Goal: Check status: Check status

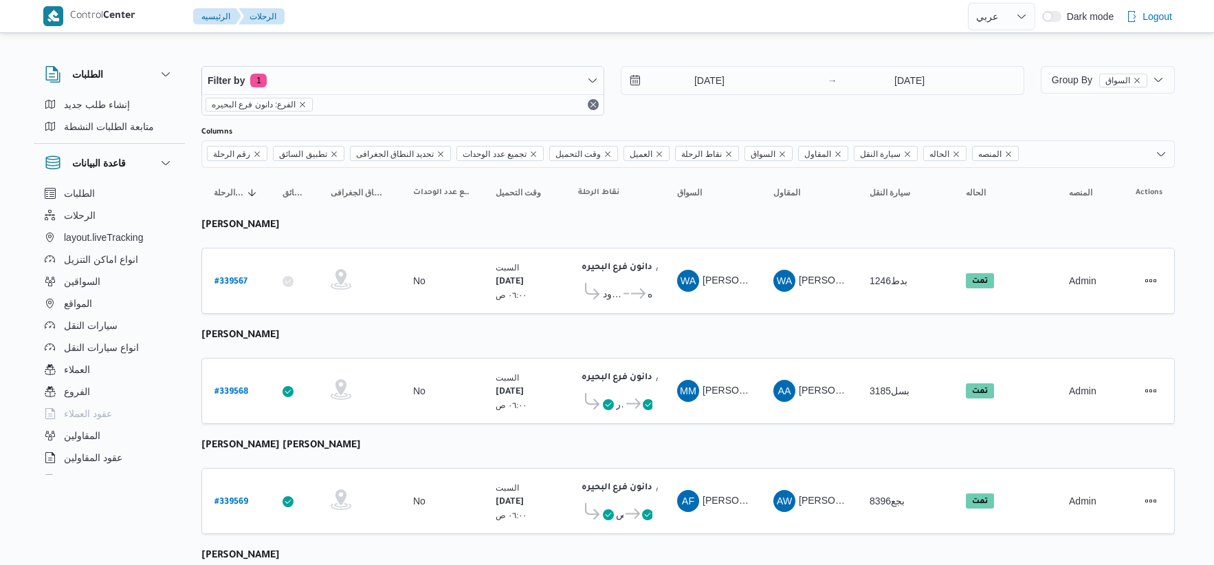
select select "ar"
click at [714, 72] on input "[DATE]" at bounding box center [700, 81] width 156 height 28
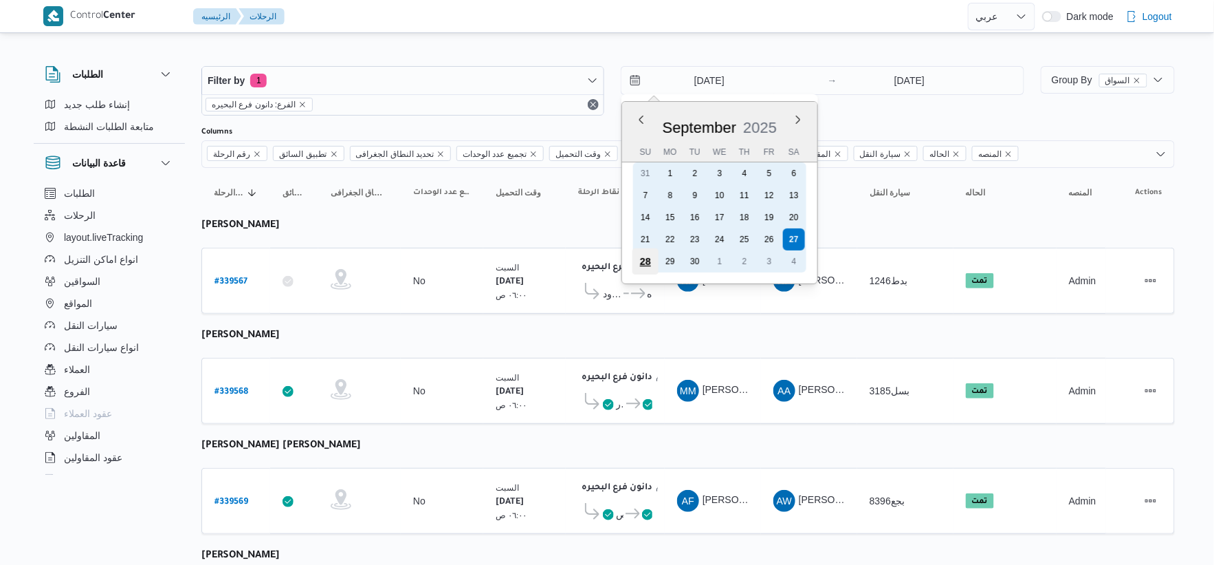
click at [648, 257] on div "28" at bounding box center [646, 261] width 26 height 26
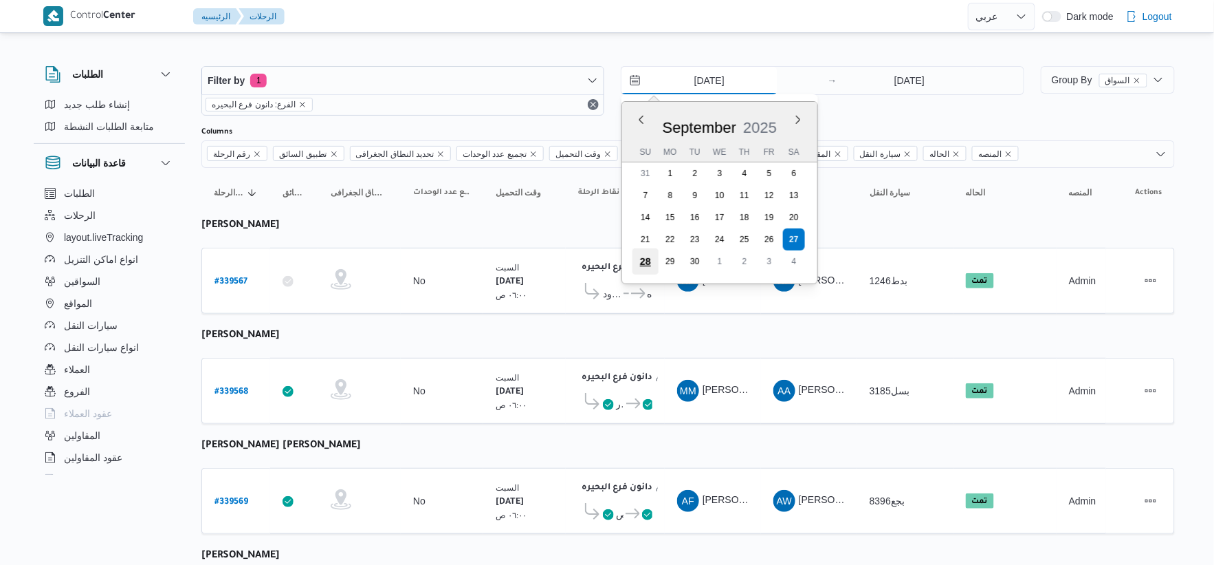
type input "28/9/2025"
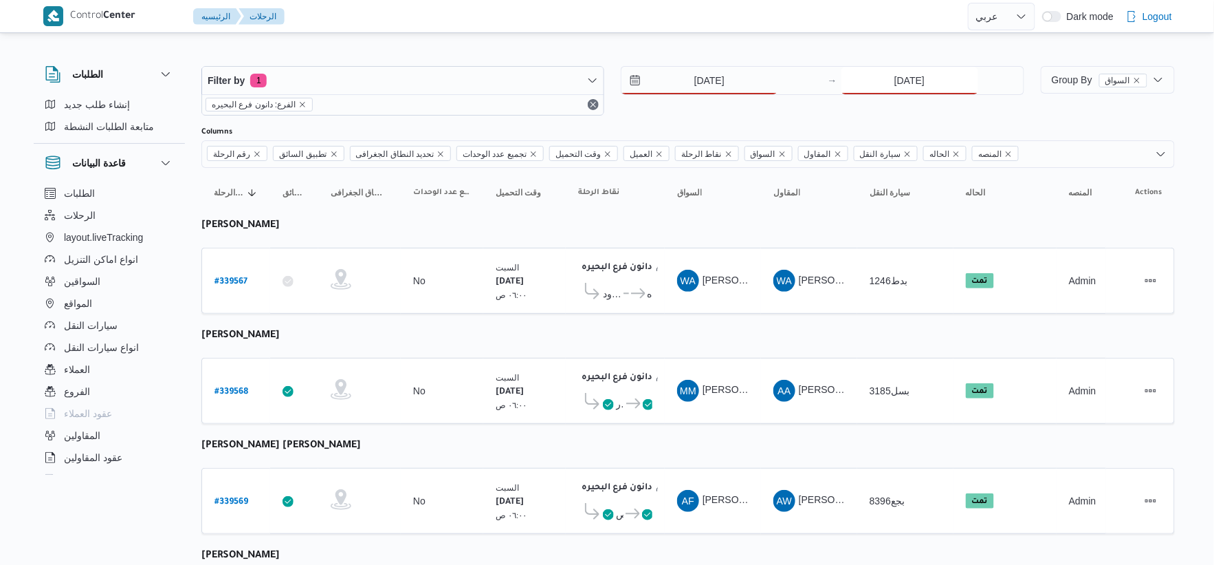
click at [919, 77] on input "[DATE]" at bounding box center [910, 81] width 137 height 28
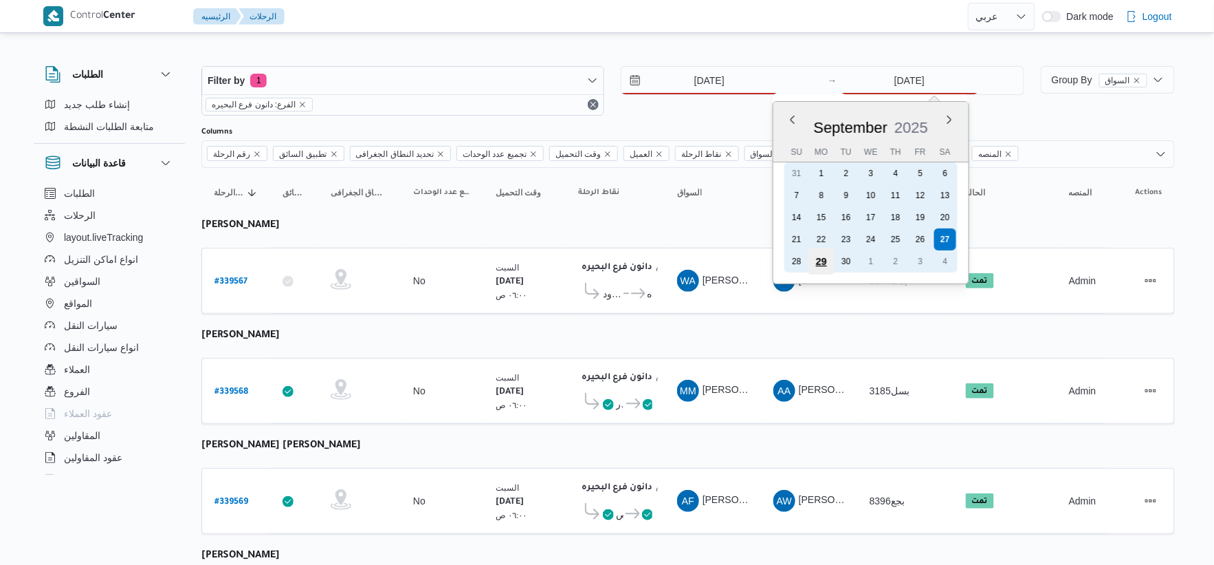
click at [808, 256] on div "29" at bounding box center [821, 261] width 26 height 26
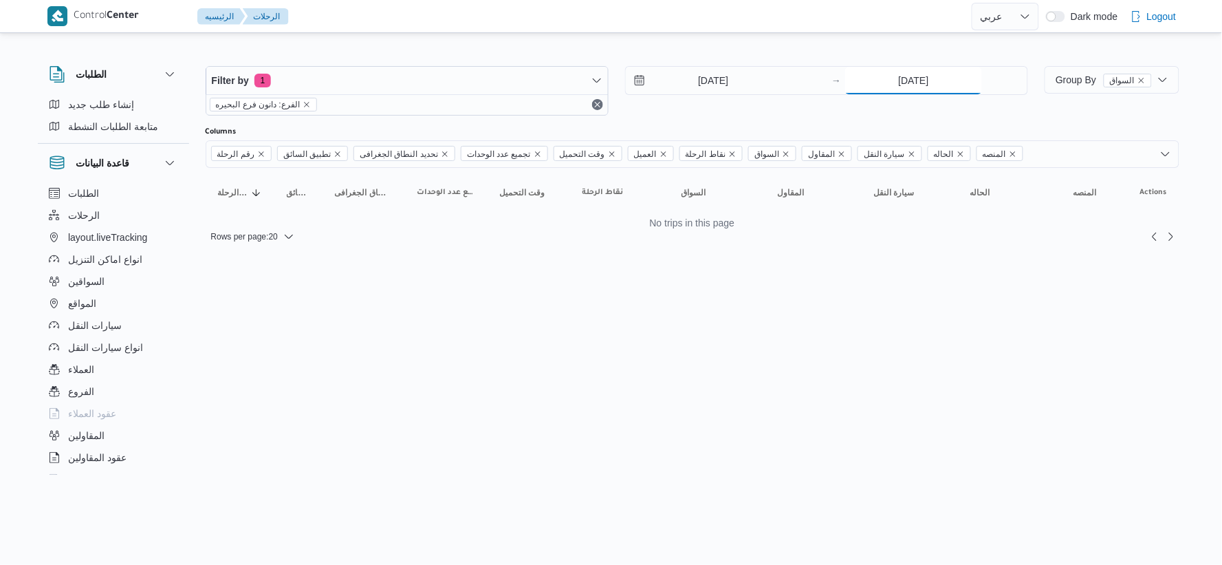
click at [908, 83] on input "29/9/2025" at bounding box center [913, 81] width 137 height 28
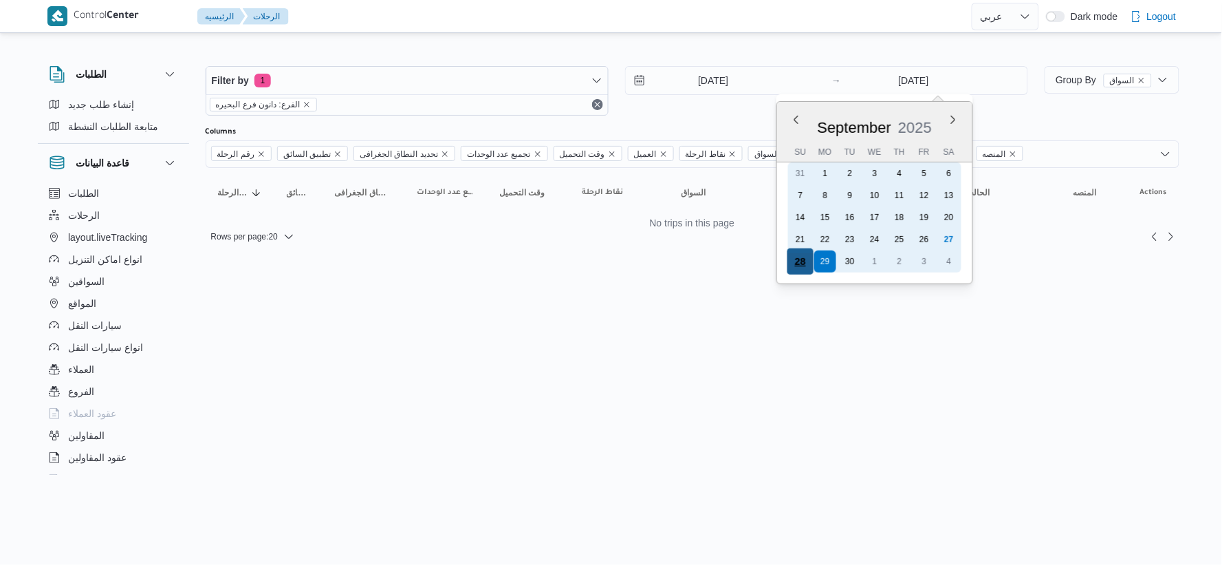
click at [799, 256] on div "28" at bounding box center [800, 261] width 26 height 26
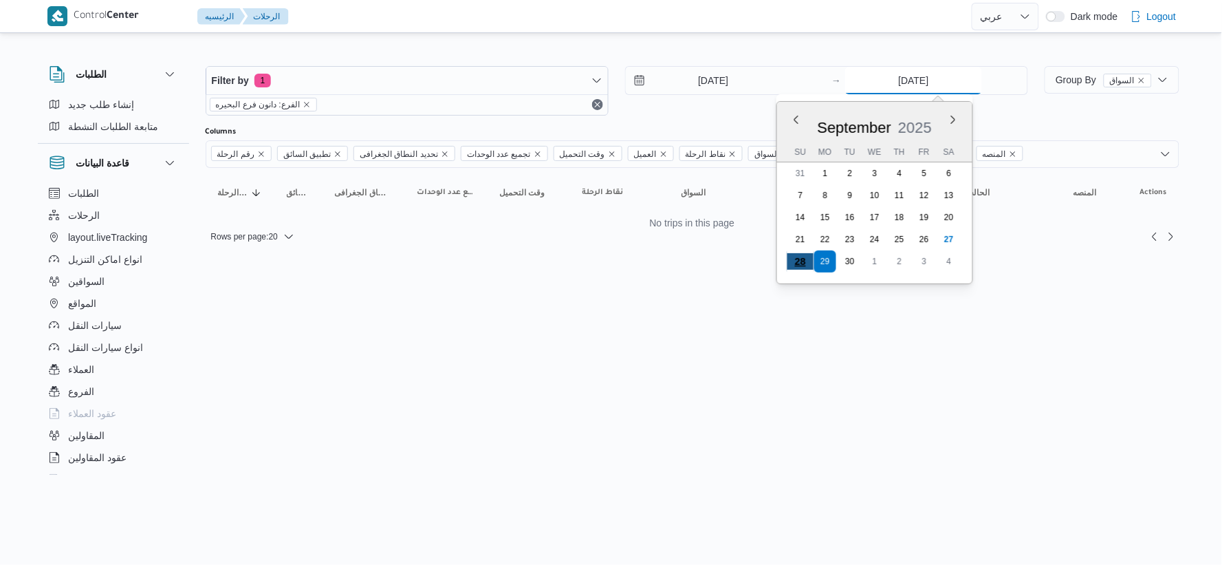
type input "28/9/2025"
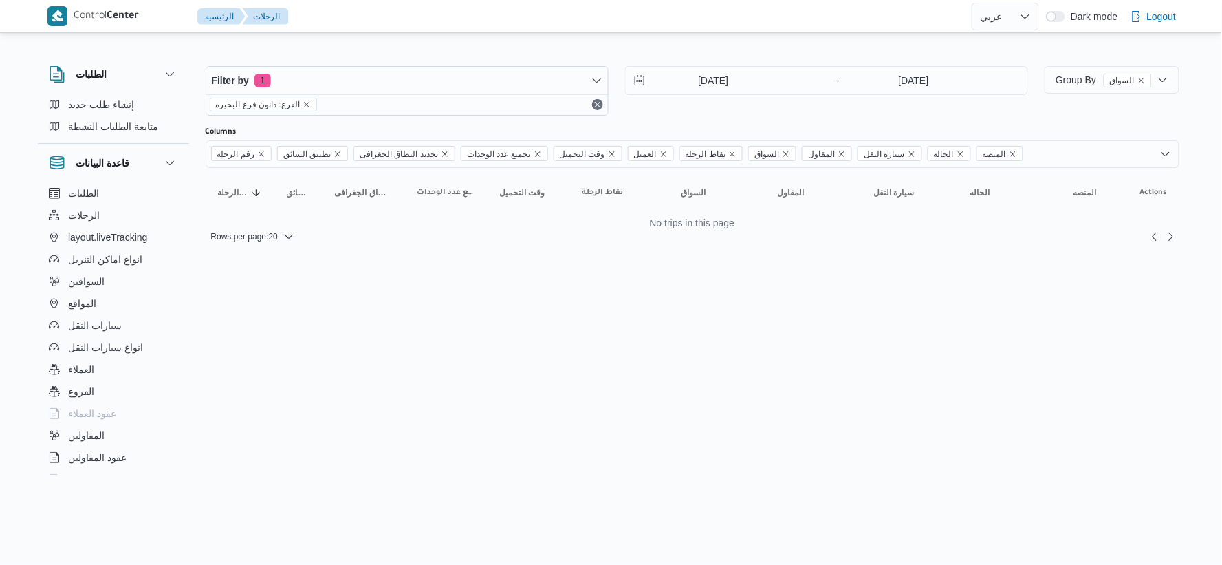
click at [683, 337] on html "Control Center الرئيسيه الرحلات English عربي Dark mode Logout الطلبات إنشاء طلب…" at bounding box center [611, 282] width 1222 height 565
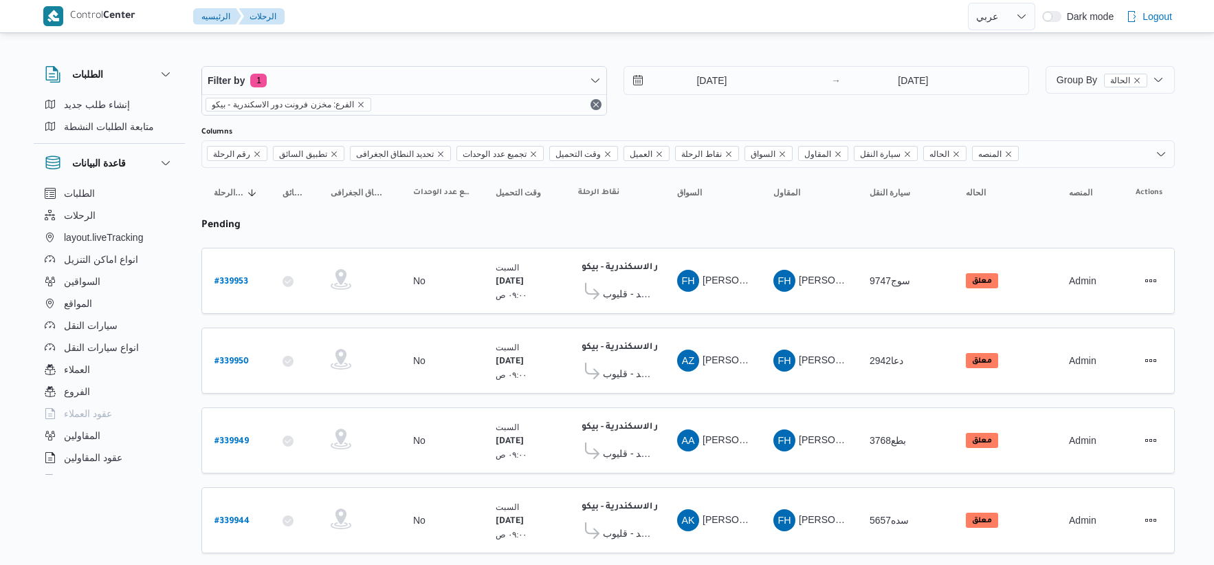
select select "ar"
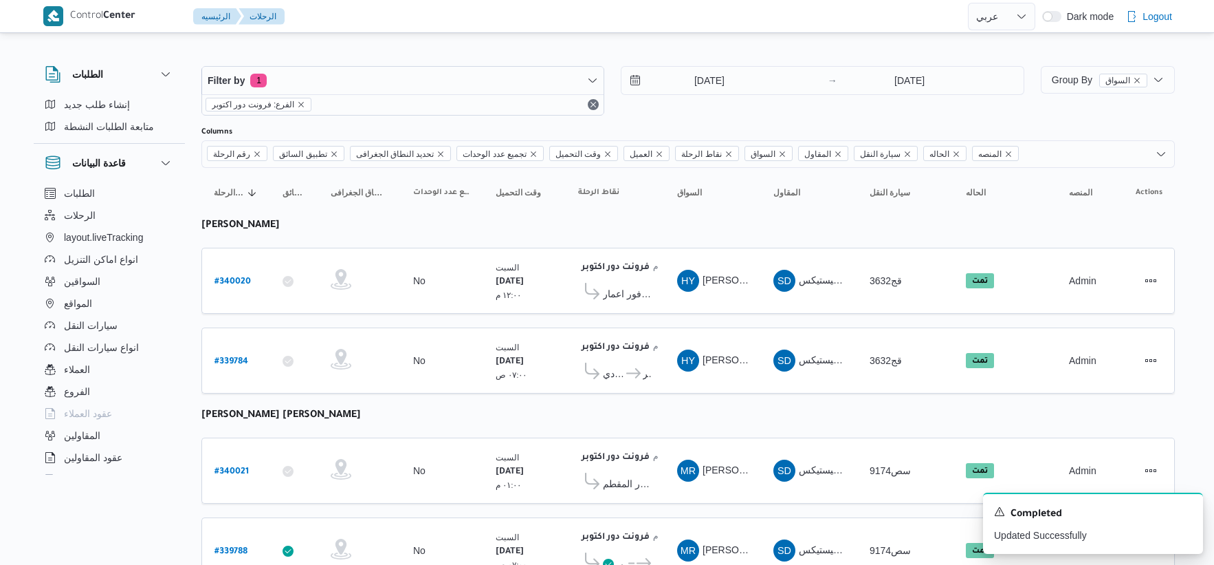
select select "ar"
click at [767, 70] on input "[DATE]" at bounding box center [700, 81] width 156 height 28
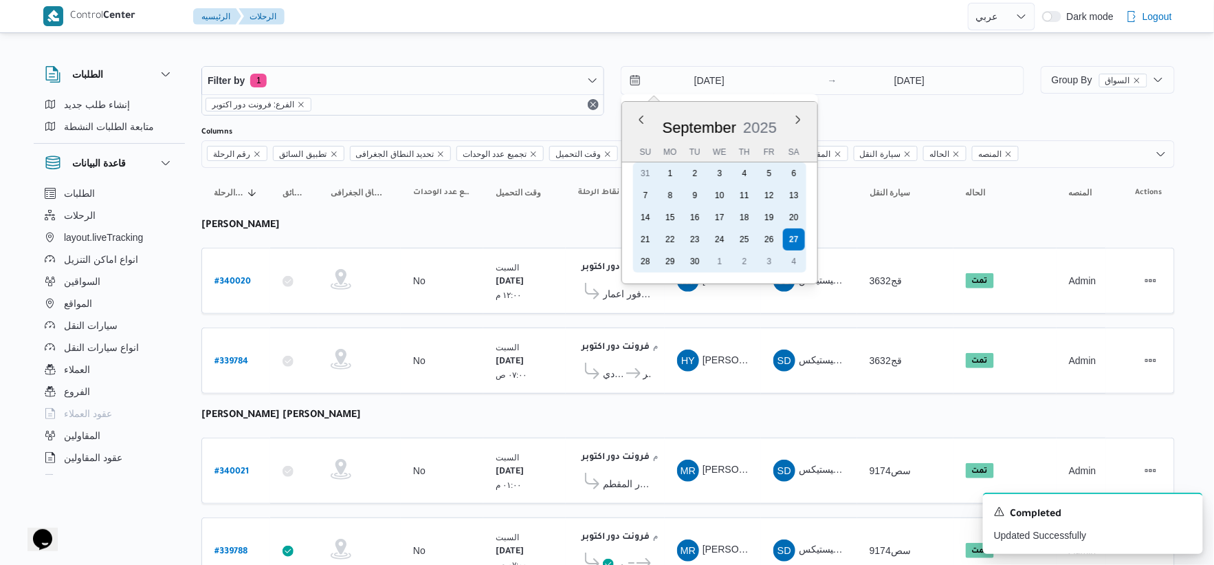
drag, startPoint x: 644, startPoint y: 254, endPoint x: 872, endPoint y: 115, distance: 267.6
click at [649, 254] on div "28" at bounding box center [646, 261] width 22 height 22
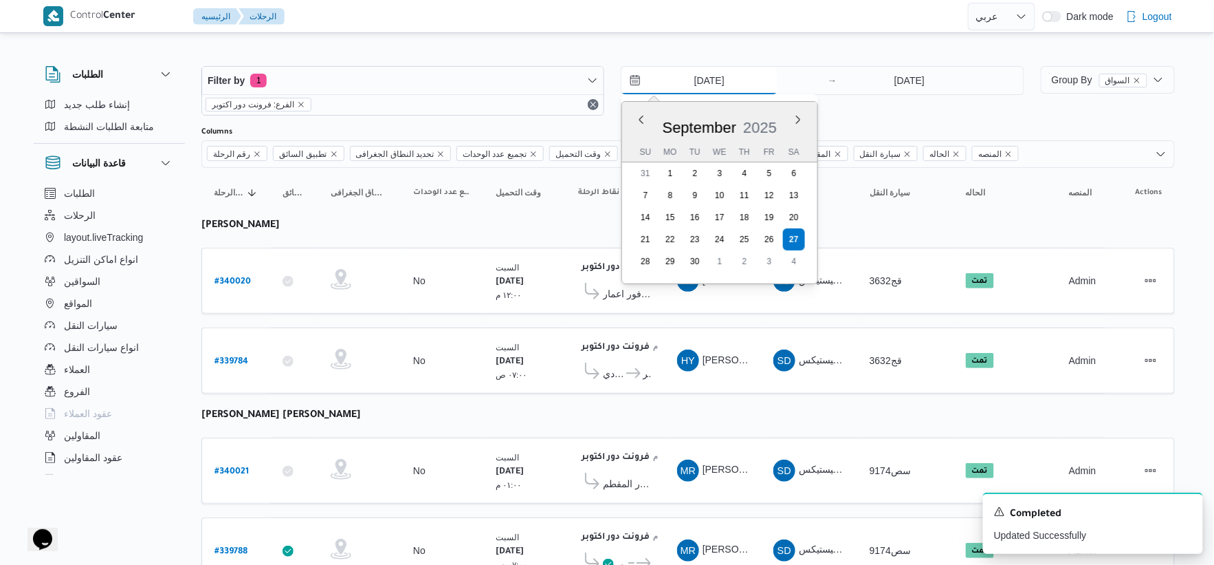
type input "28/9/2025"
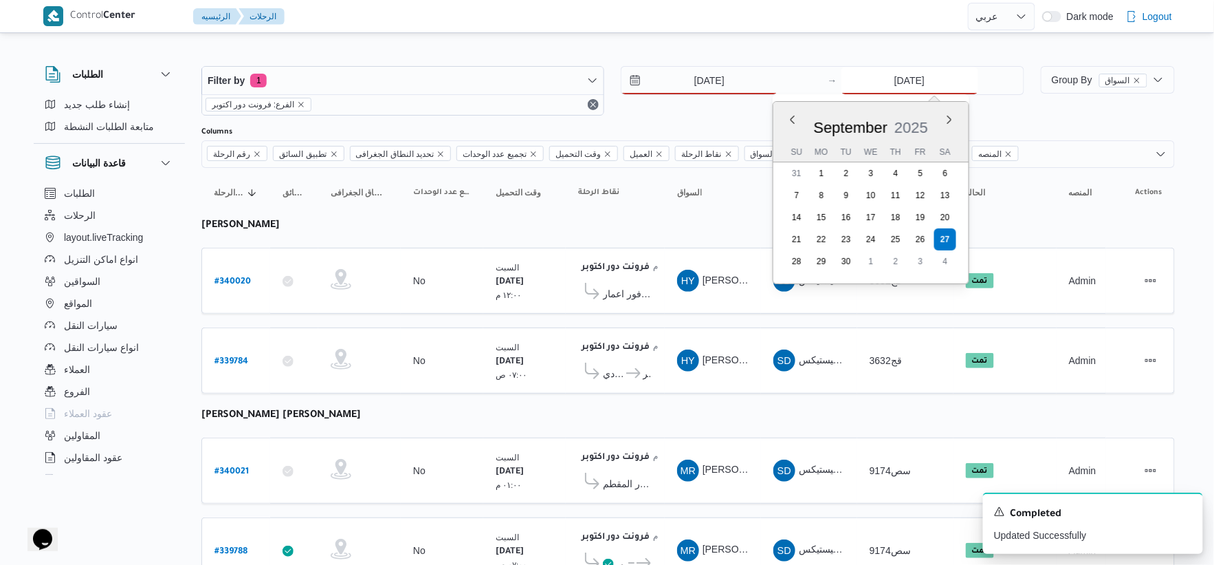
click at [910, 67] on input "[DATE]" at bounding box center [910, 81] width 137 height 28
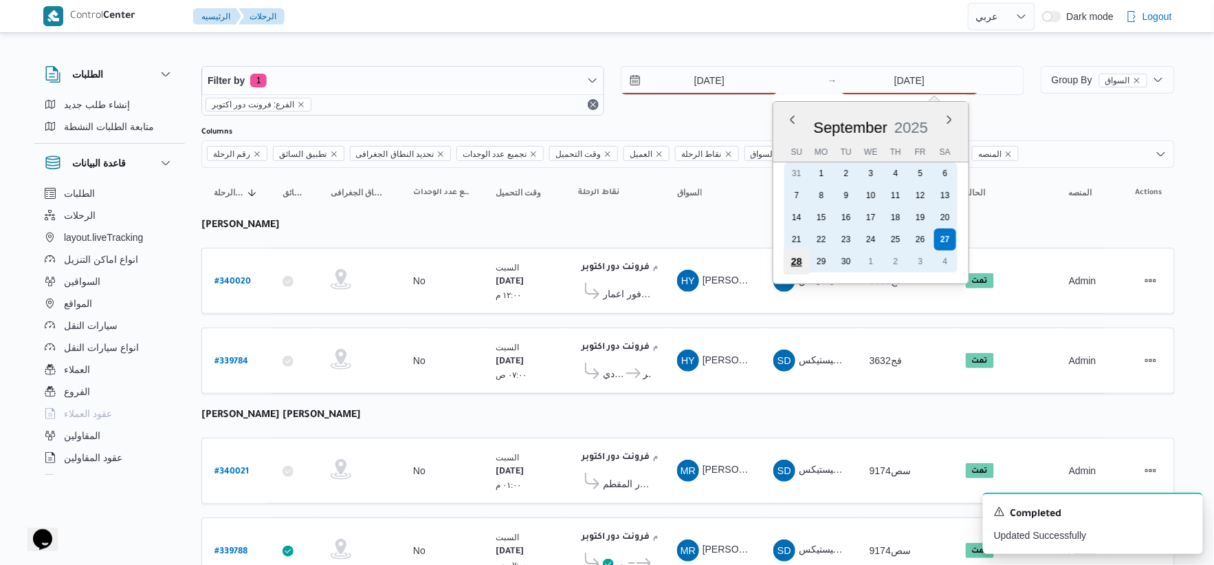
click at [796, 261] on div "28" at bounding box center [796, 261] width 26 height 26
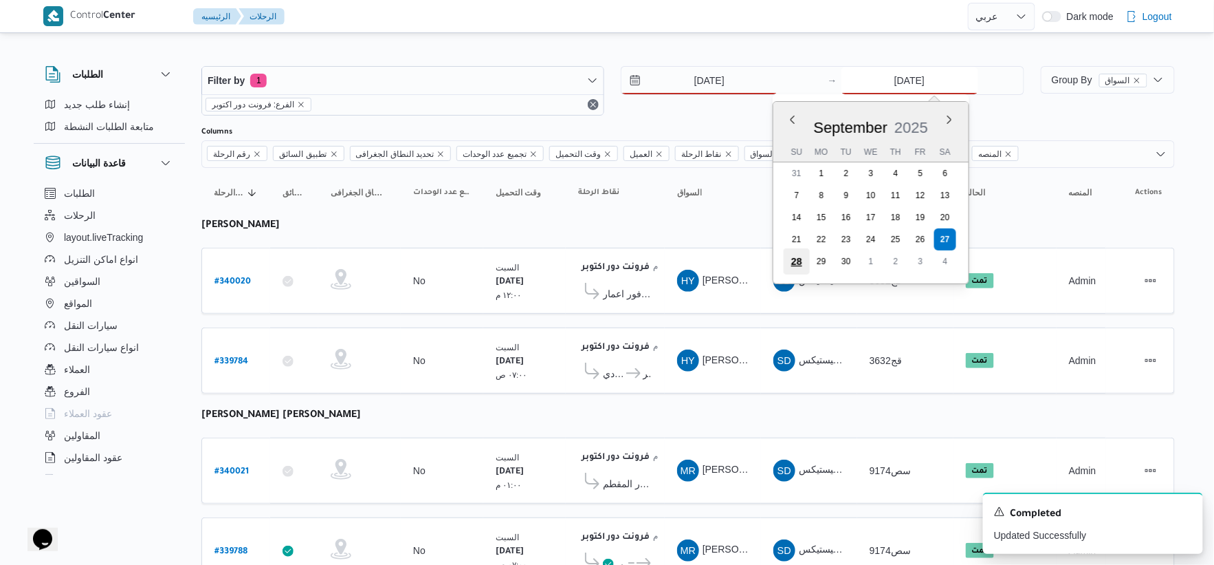
type input "28/9/2025"
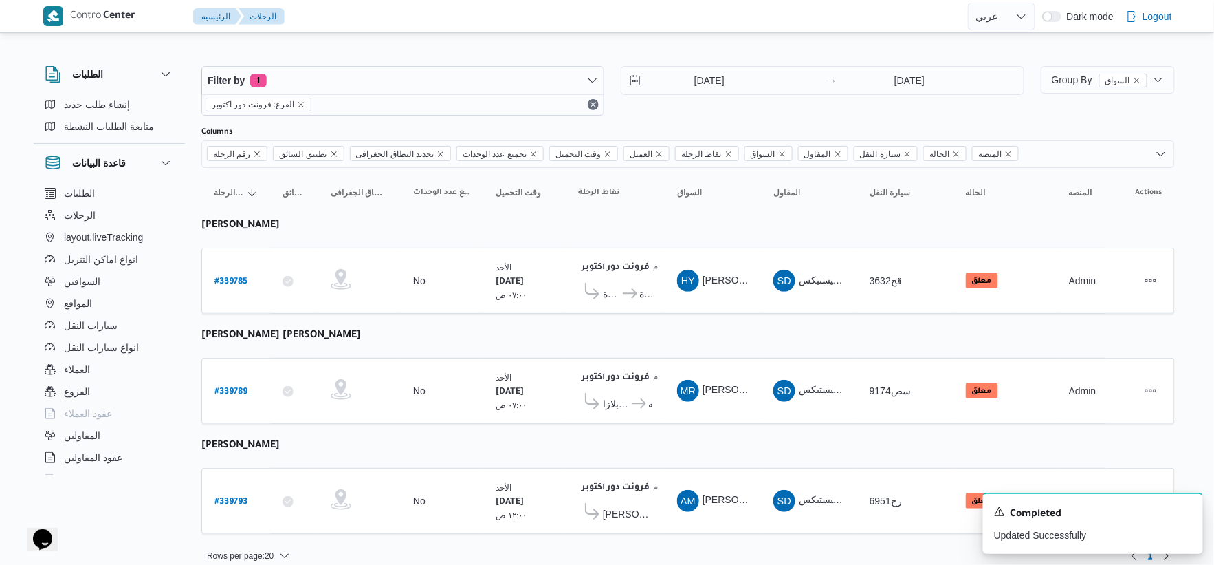
click at [698, 327] on table "رقم الرحلة Click to sort in ascending order تطبيق السائق Click to sort in ascen…" at bounding box center [688, 358] width 974 height 380
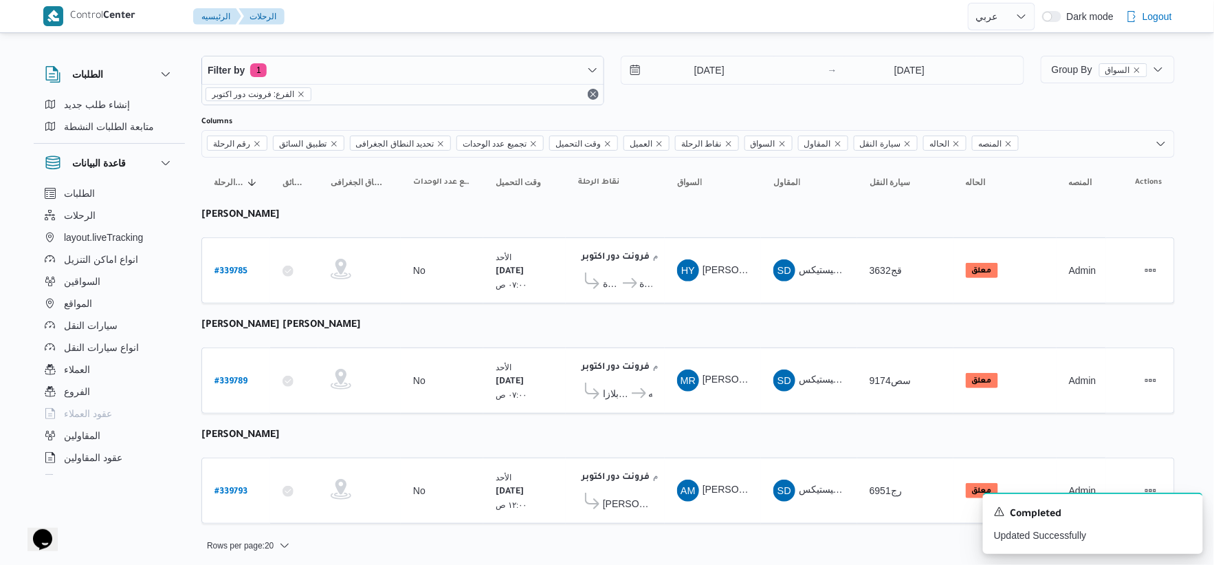
scroll to position [14, 0]
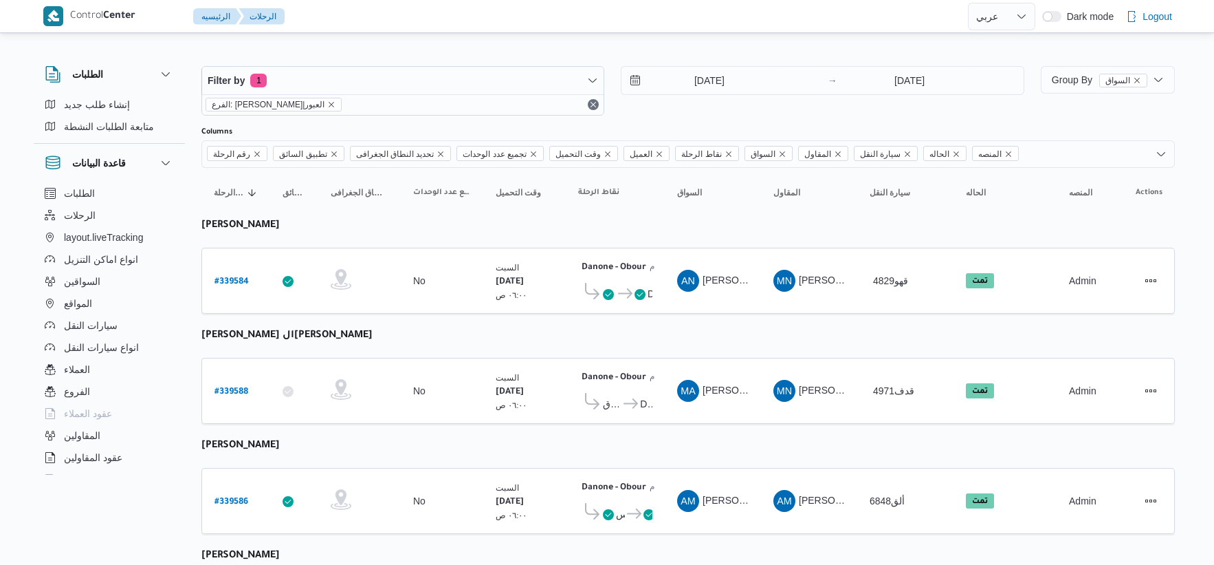
select select "ar"
click at [719, 77] on input "[DATE]" at bounding box center [700, 81] width 156 height 28
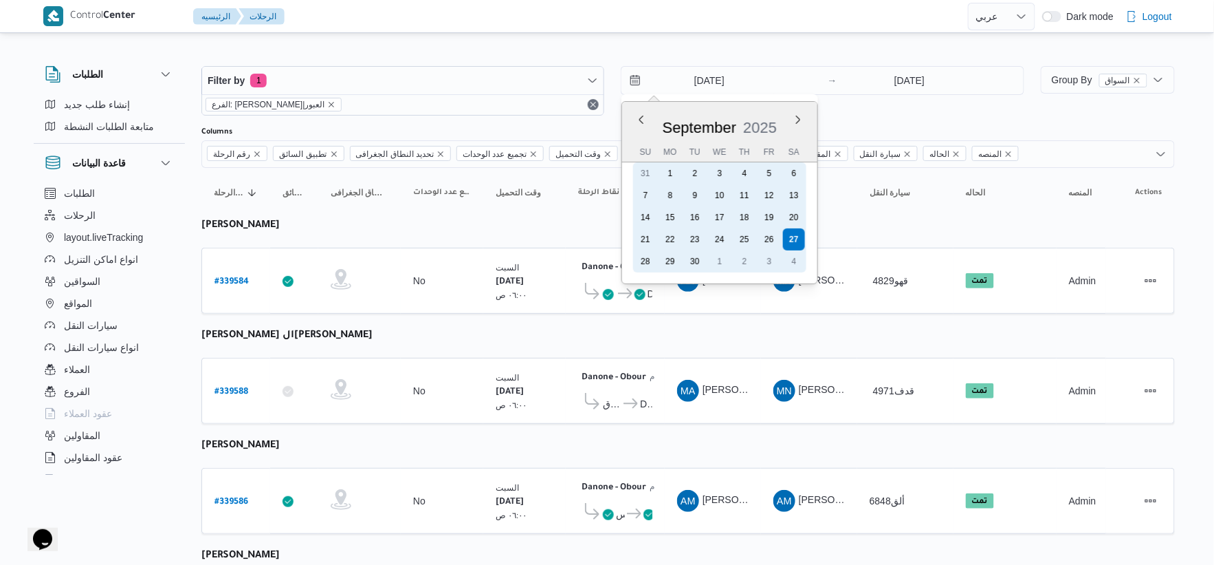
drag, startPoint x: 648, startPoint y: 250, endPoint x: 765, endPoint y: 225, distance: 120.3
click at [648, 250] on div "28" at bounding box center [646, 261] width 22 height 22
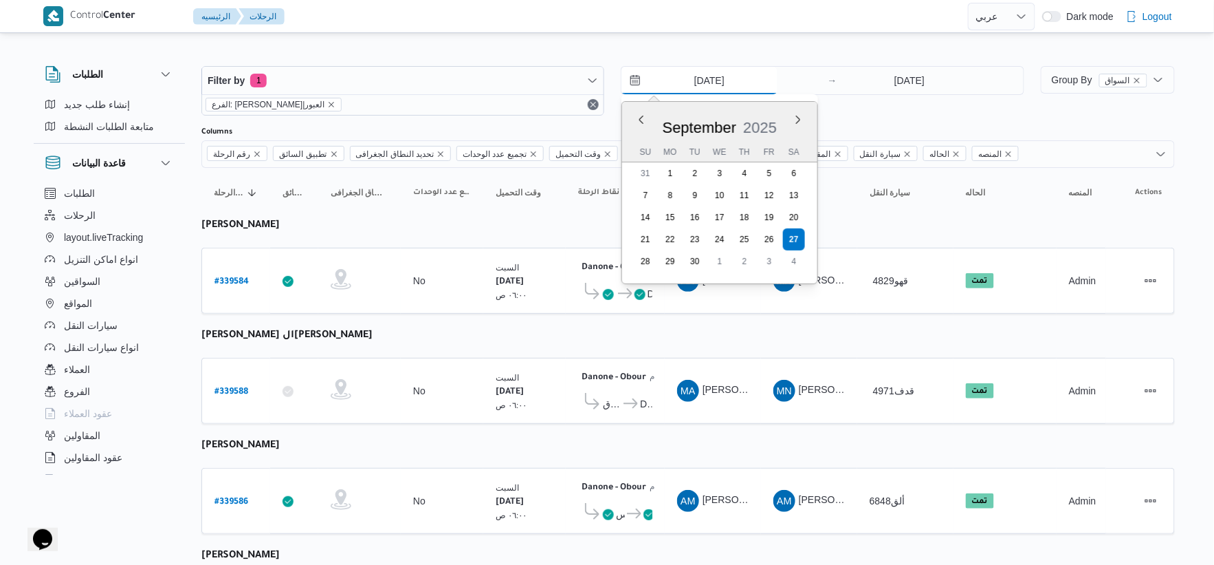
type input "28/9/2025"
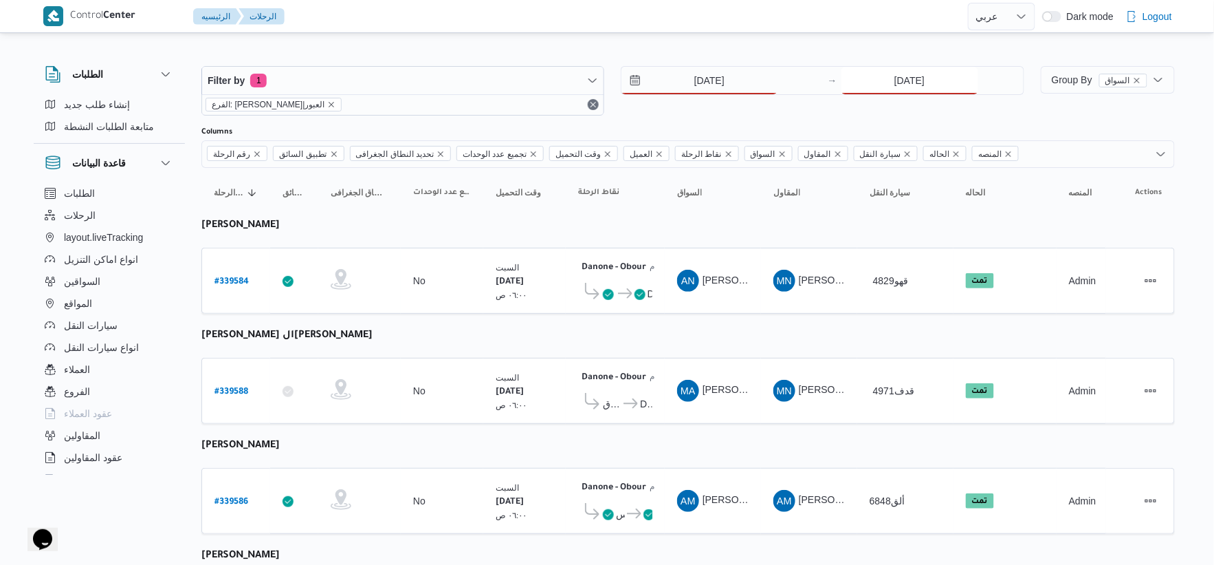
click at [946, 76] on input "[DATE]" at bounding box center [910, 81] width 137 height 28
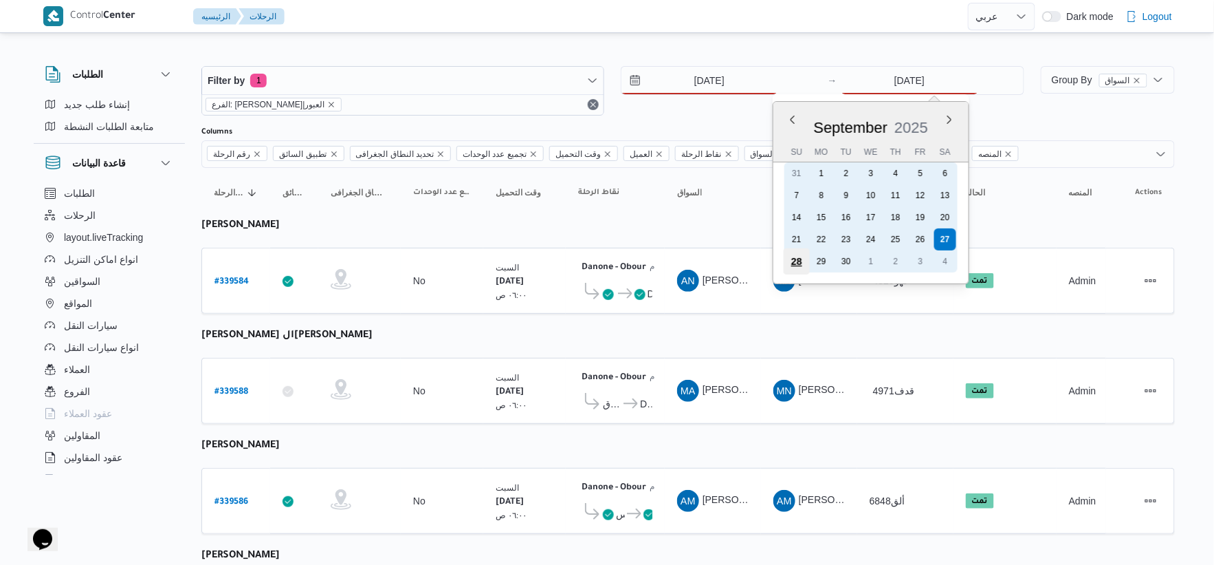
click at [791, 252] on div "28" at bounding box center [796, 261] width 26 height 26
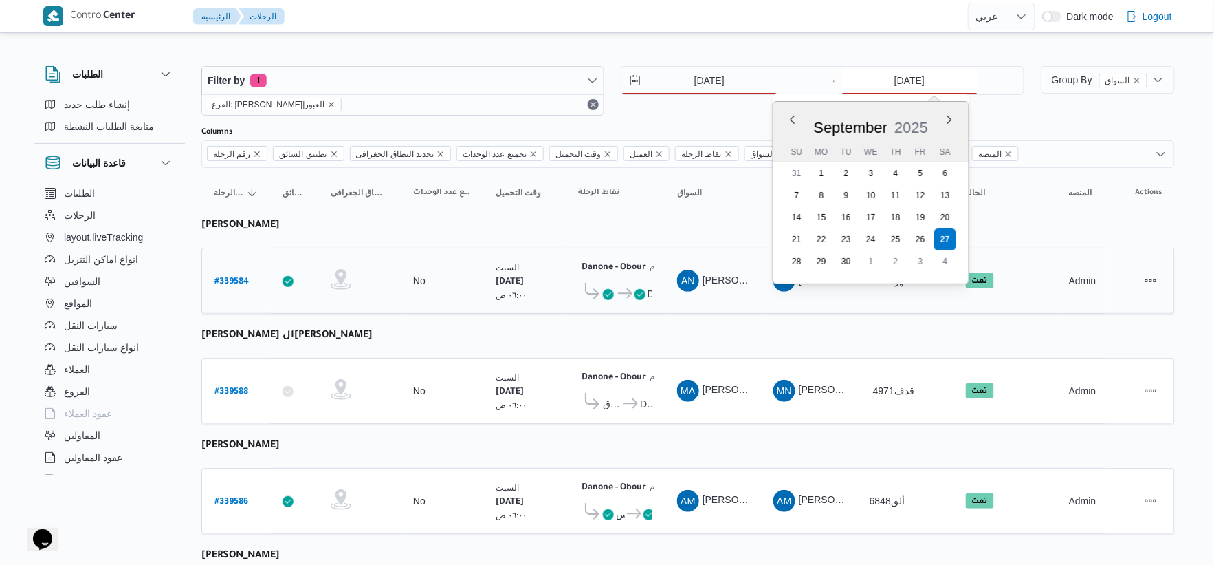
type input "28/9/2025"
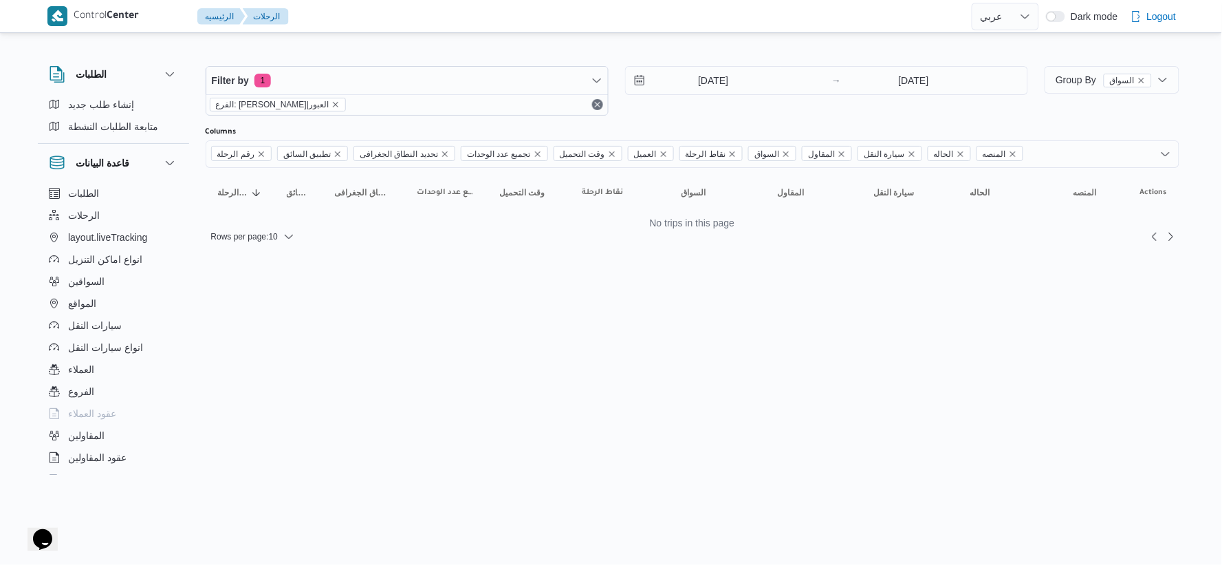
click at [626, 325] on html "Control Center الرئيسيه الرحلات English عربي Dark mode Logout الطلبات إنشاء طلب…" at bounding box center [611, 282] width 1222 height 565
